Goal: Navigation & Orientation: Find specific page/section

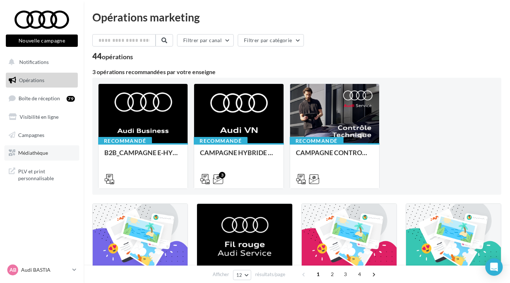
click at [37, 155] on link "Médiathèque" at bounding box center [41, 152] width 75 height 15
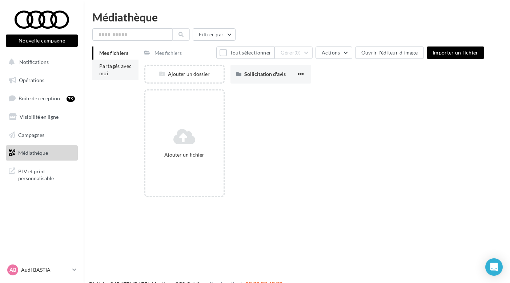
click at [112, 71] on li "Partagés avec moi" at bounding box center [115, 70] width 46 height 20
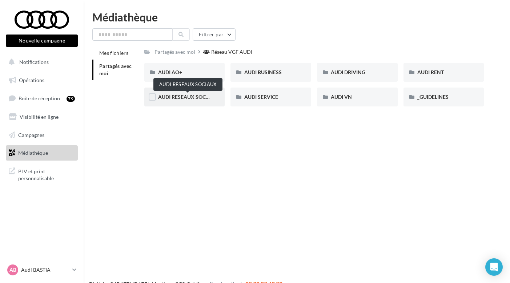
click at [189, 99] on span "AUDI RESEAUX SOCIAUX" at bounding box center [188, 97] width 60 height 6
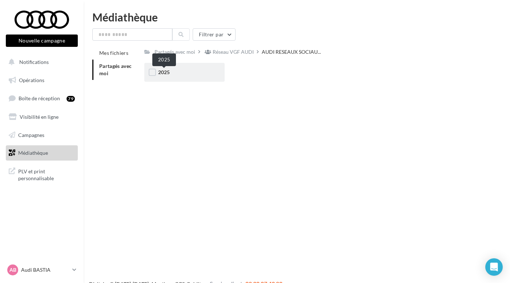
click at [164, 71] on span "2025" at bounding box center [164, 72] width 12 height 6
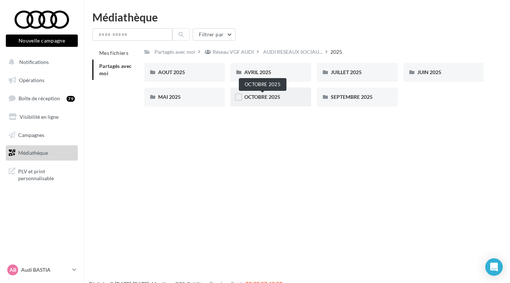
click at [264, 99] on span "OCTOBRE 2025" at bounding box center [262, 97] width 36 height 6
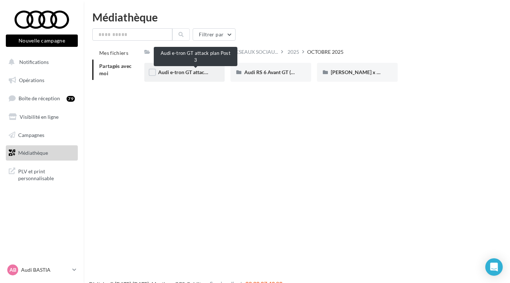
click at [197, 73] on span "Audi e-tron GT attack plan Post 3" at bounding box center [195, 72] width 75 height 6
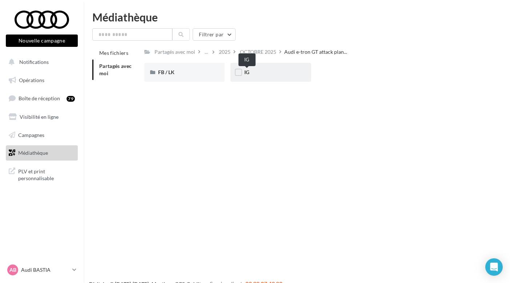
click at [245, 71] on span "IG" at bounding box center [246, 72] width 5 height 6
click at [245, 70] on span "IG" at bounding box center [246, 72] width 5 height 6
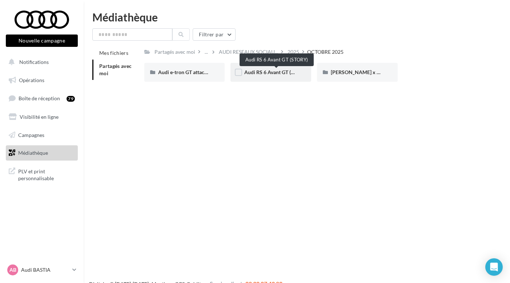
click at [260, 73] on span "Audi RS 6 Avant GT (STORY)" at bounding box center [276, 72] width 64 height 6
click at [360, 68] on div "[PERSON_NAME] x Audi [GEOGRAPHIC_DATA] ????????" at bounding box center [357, 72] width 81 height 19
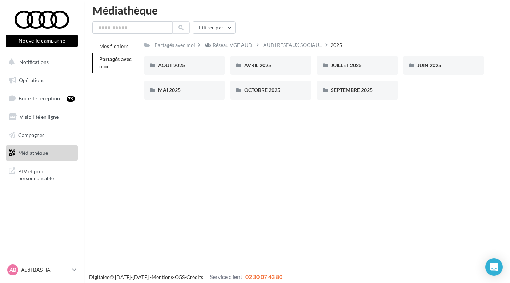
scroll to position [7, 0]
click at [357, 92] on span "SEPTEMBRE 2025" at bounding box center [352, 90] width 42 height 6
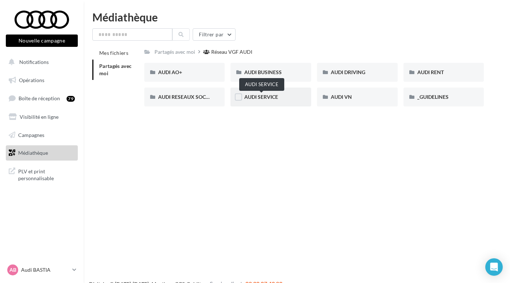
click at [256, 98] on span "AUDI SERVICE" at bounding box center [261, 97] width 34 height 6
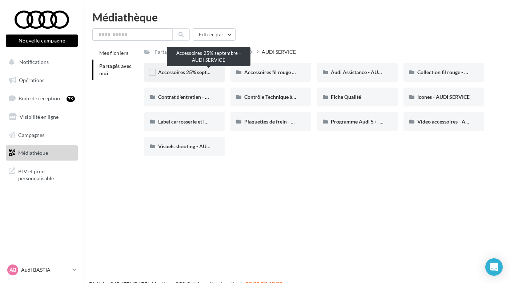
click at [182, 72] on span "Accessoires 25% septembre - AUDI SERVICE" at bounding box center [208, 72] width 101 height 6
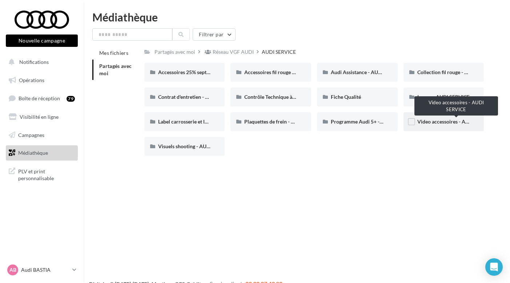
click at [440, 124] on span "Video accessoires - AUDI SERVICE" at bounding box center [456, 122] width 78 height 6
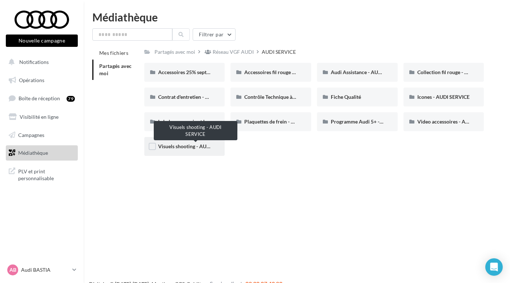
click at [191, 146] on span "Visuels shooting - AUDI SERVICE" at bounding box center [195, 146] width 75 height 6
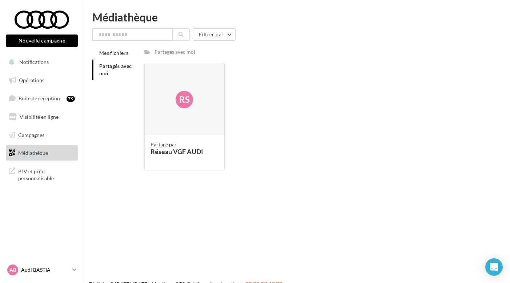
click at [40, 272] on p "Audi BASTIA" at bounding box center [45, 270] width 48 height 7
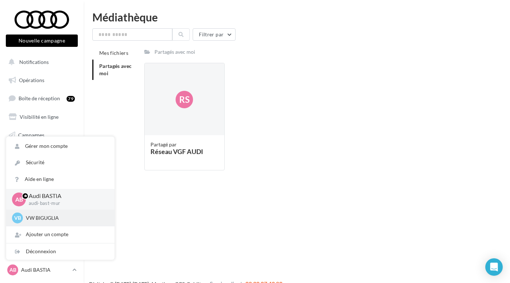
click at [63, 217] on p "VW BIGUGLIA" at bounding box center [66, 218] width 80 height 7
